Goal: Task Accomplishment & Management: Use online tool/utility

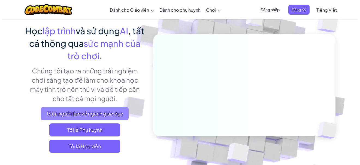
scroll to position [44, 0]
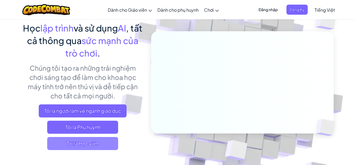
click at [97, 142] on span "Tôi là Học viên" at bounding box center [82, 143] width 71 height 13
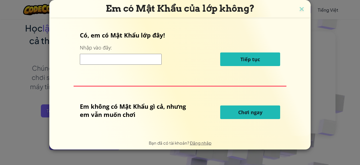
click at [239, 112] on span "Chơi ngay" at bounding box center [250, 112] width 24 height 7
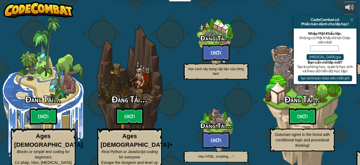
select select "vi"
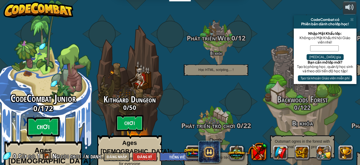
click at [44, 117] on btn "Chơi" at bounding box center [43, 127] width 33 height 20
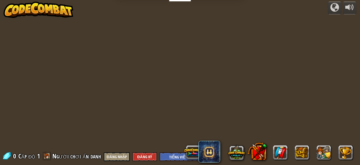
select select "vi"
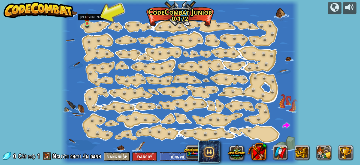
click at [88, 20] on img at bounding box center [86, 18] width 5 height 12
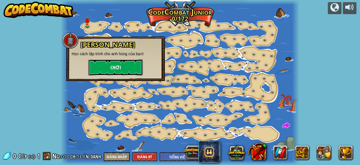
click at [104, 68] on button "Chơi" at bounding box center [115, 67] width 54 height 16
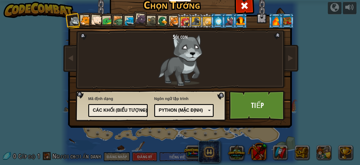
click at [131, 110] on div "Các khối (biểu tượng)" at bounding box center [116, 111] width 47 height 6
click at [154, 97] on span "Ngôn ngữ lập trình" at bounding box center [184, 98] width 60 height 5
click at [233, 104] on link "Tiếp" at bounding box center [257, 106] width 57 height 30
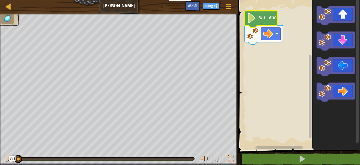
click at [257, 25] on icon "Không gian làm việc Blockly" at bounding box center [261, 19] width 33 height 17
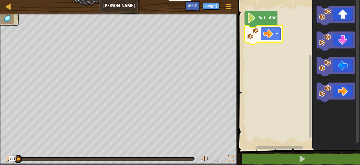
click at [305, 36] on rect "Không gian làm việc Blockly" at bounding box center [297, 73] width 123 height 153
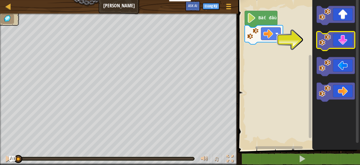
click at [323, 47] on icon "Không gian làm việc Blockly" at bounding box center [336, 41] width 38 height 19
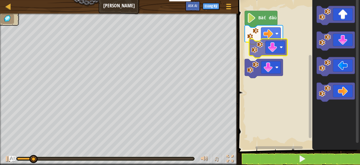
click at [254, 56] on div "Bắt đầu" at bounding box center [297, 73] width 123 height 153
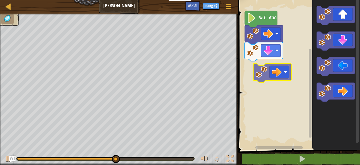
click at [257, 72] on div "Bắt đầu" at bounding box center [297, 73] width 123 height 153
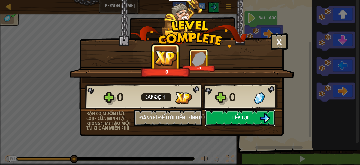
click at [239, 118] on span "Tiếp tục" at bounding box center [240, 117] width 18 height 7
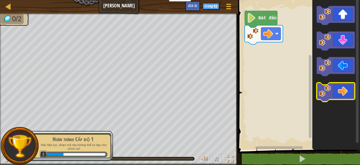
click at [336, 95] on icon "Không gian làm việc Blockly" at bounding box center [336, 92] width 38 height 19
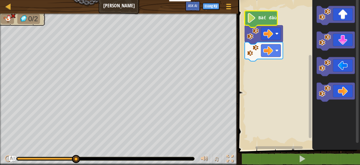
click at [256, 17] on image "Không gian làm việc Blockly" at bounding box center [251, 18] width 9 height 10
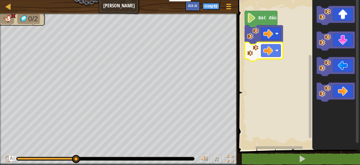
click at [257, 52] on image "Không gian làm việc Blockly" at bounding box center [253, 51] width 12 height 12
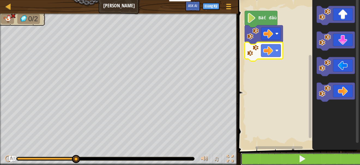
click at [277, 159] on button at bounding box center [302, 159] width 123 height 13
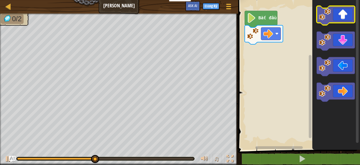
click at [337, 23] on icon "Không gian làm việc Blockly" at bounding box center [336, 15] width 38 height 19
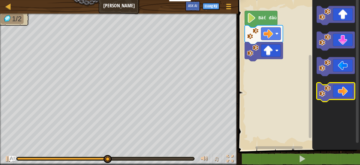
click at [328, 85] on icon "Không gian làm việc Blockly" at bounding box center [336, 92] width 38 height 19
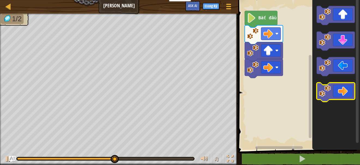
click at [323, 90] on image "Không gian làm việc Blockly" at bounding box center [325, 91] width 12 height 12
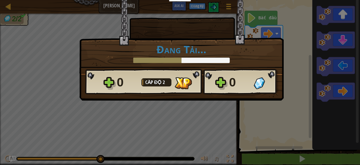
click at [247, 115] on div "× Đánh giá màn chơi: Đang Tải... Reticulating Splines... Đang Tải... 0 Cấp độ 2…" at bounding box center [180, 82] width 360 height 165
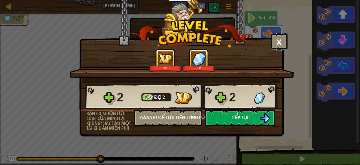
click at [279, 44] on button "×" at bounding box center [279, 42] width 17 height 16
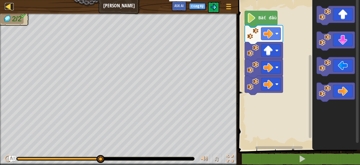
click at [5, 7] on div at bounding box center [8, 6] width 7 height 7
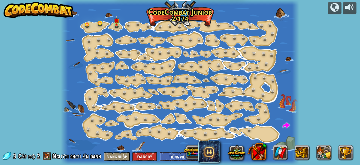
select select "vi"
click at [117, 26] on link at bounding box center [117, 24] width 11 height 11
